Goal: Navigation & Orientation: Find specific page/section

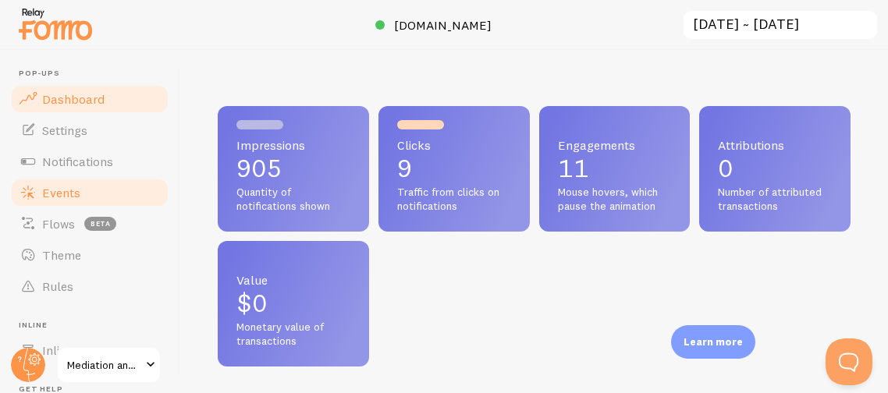
click at [53, 193] on span "Events" at bounding box center [61, 193] width 38 height 16
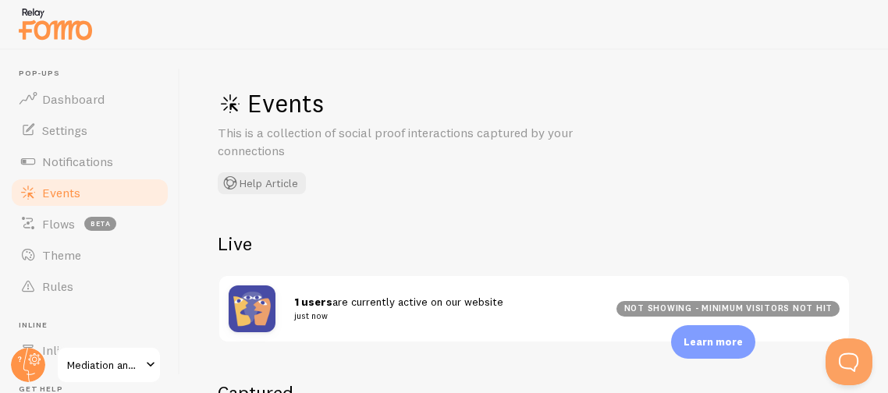
click at [357, 227] on div "Events This is a collection of social proof interactions captured by your conne…" at bounding box center [534, 222] width 708 height 344
click at [438, 216] on div "Events This is a collection of social proof interactions captured by your conne…" at bounding box center [534, 222] width 708 height 344
click at [436, 238] on h2 "Live" at bounding box center [534, 244] width 633 height 24
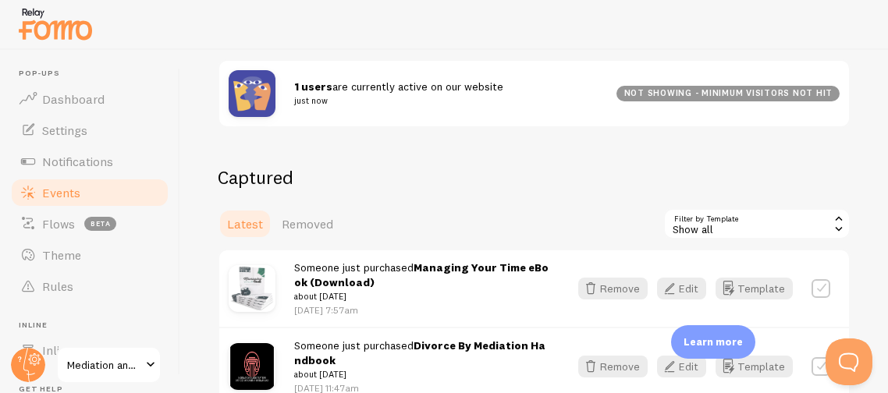
click at [435, 239] on div "Captured Latest Removed Filter by Template all Show all Show all Active visitor…" at bounding box center [534, 387] width 633 height 443
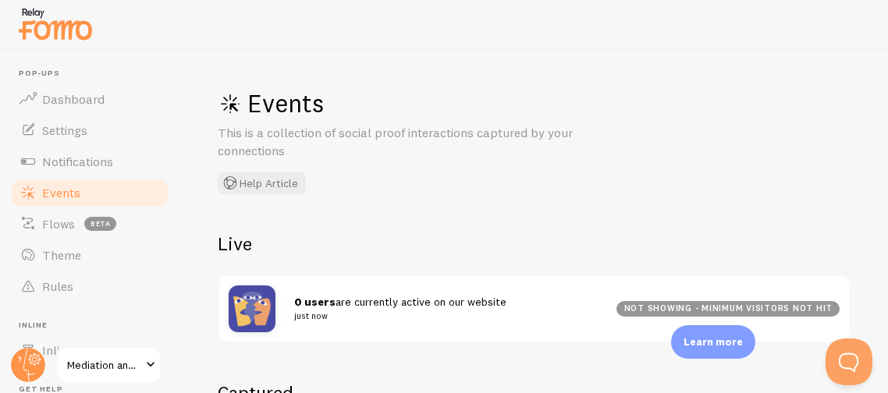
click at [350, 243] on h2 "Live" at bounding box center [534, 244] width 633 height 24
